Goal: Communication & Community: Participate in discussion

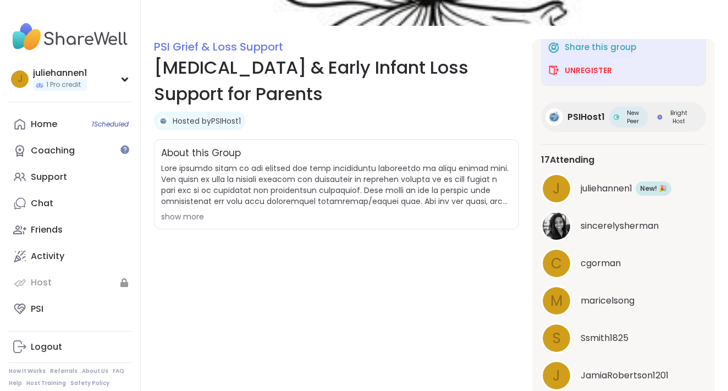
click at [193, 215] on div "show more" at bounding box center [336, 216] width 351 height 11
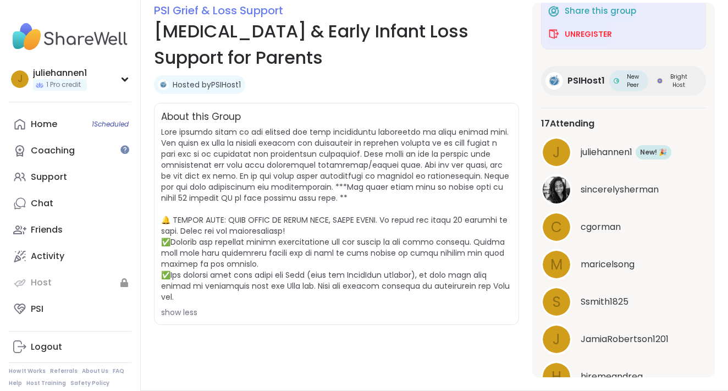
scroll to position [148, 0]
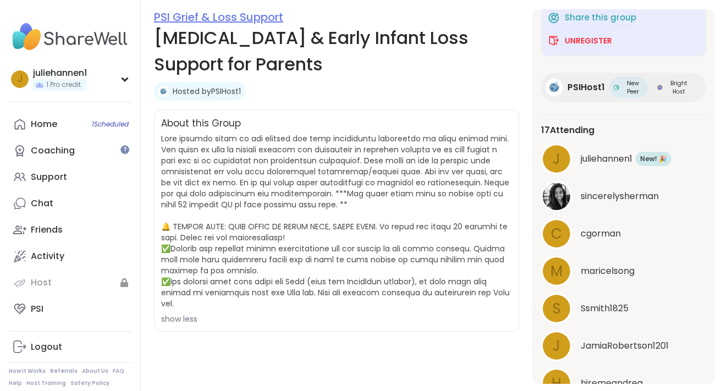
click at [212, 18] on link "PSI Grief & Loss Support" at bounding box center [218, 16] width 129 height 15
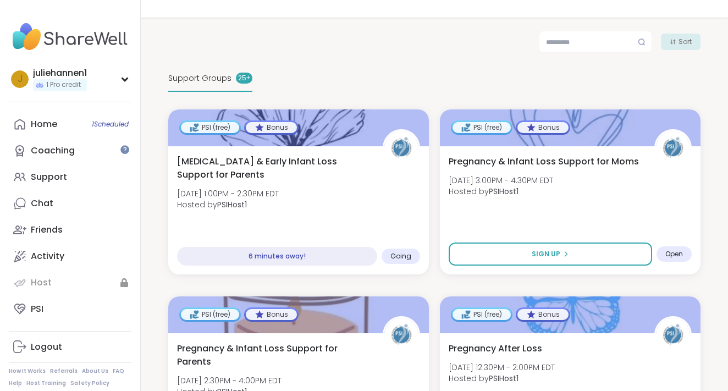
scroll to position [190, 0]
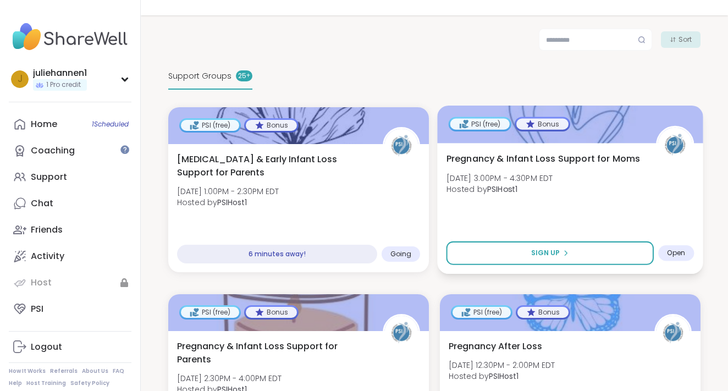
click at [581, 179] on div "Pregnancy & Infant Loss Support for Moms Fri, Sep 12 | 3:00PM - 4:30PM EDT Host…" at bounding box center [571, 177] width 248 height 50
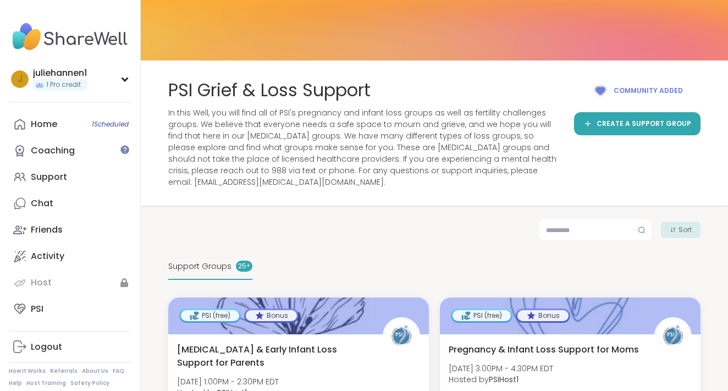
scroll to position [0, 0]
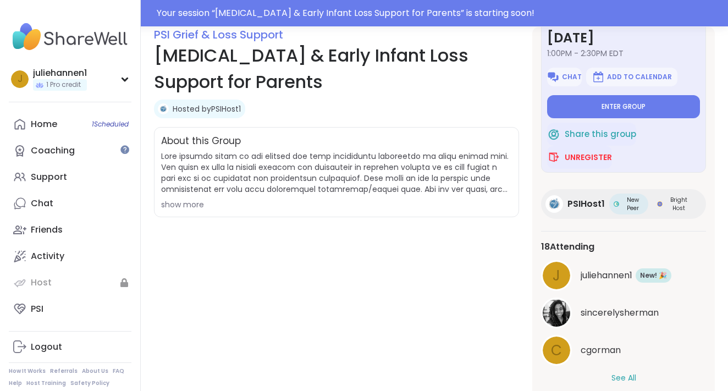
scroll to position [167, 0]
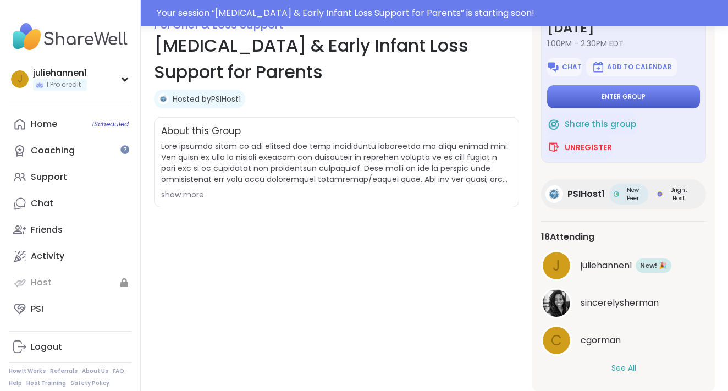
click at [597, 103] on button "Enter group" at bounding box center [623, 96] width 153 height 23
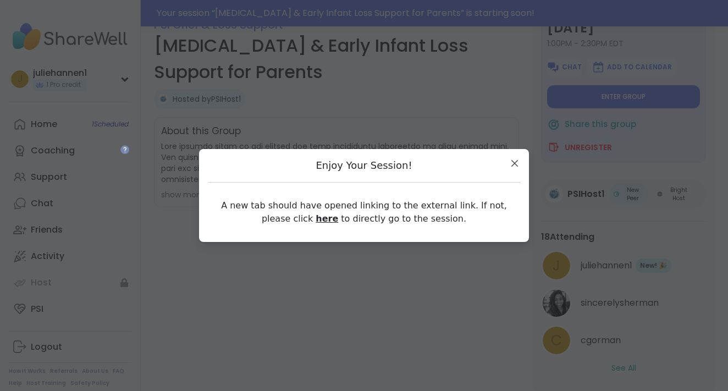
click at [316, 218] on link "here" at bounding box center [327, 218] width 23 height 10
